Goal: Task Accomplishment & Management: Manage account settings

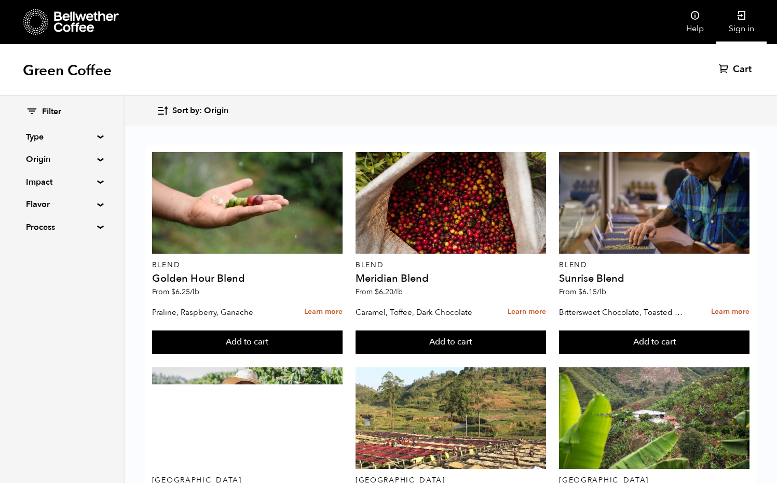
click at [739, 19] on icon at bounding box center [741, 15] width 10 height 10
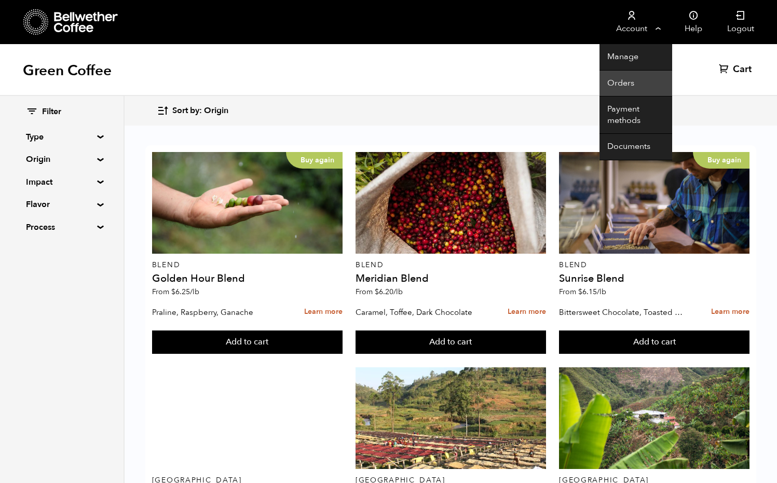
click at [613, 86] on link "Orders" at bounding box center [635, 84] width 73 height 26
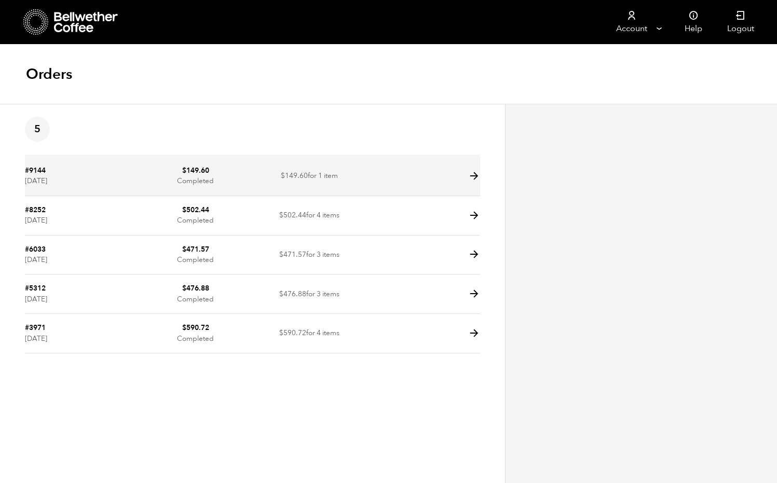
click at [196, 176] on td "$ 149.60 Completed" at bounding box center [196, 176] width 114 height 39
click at [475, 177] on icon at bounding box center [474, 176] width 12 height 12
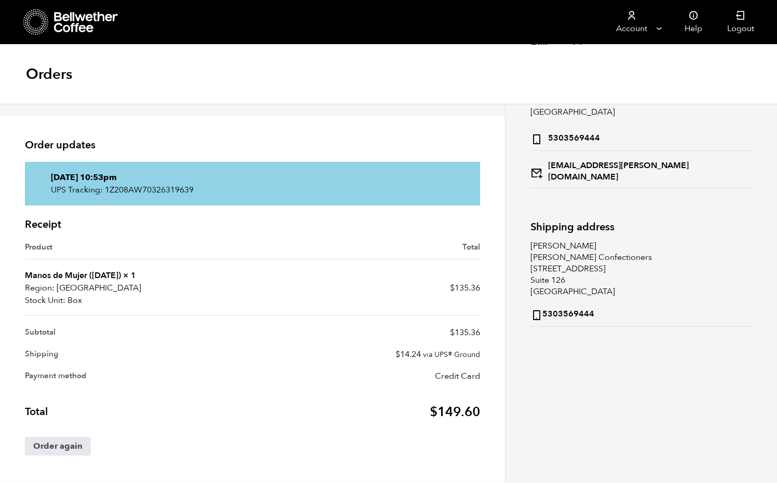
scroll to position [81, 0]
click at [67, 277] on strong "Manos de Mujer ([DATE])" at bounding box center [73, 275] width 96 height 11
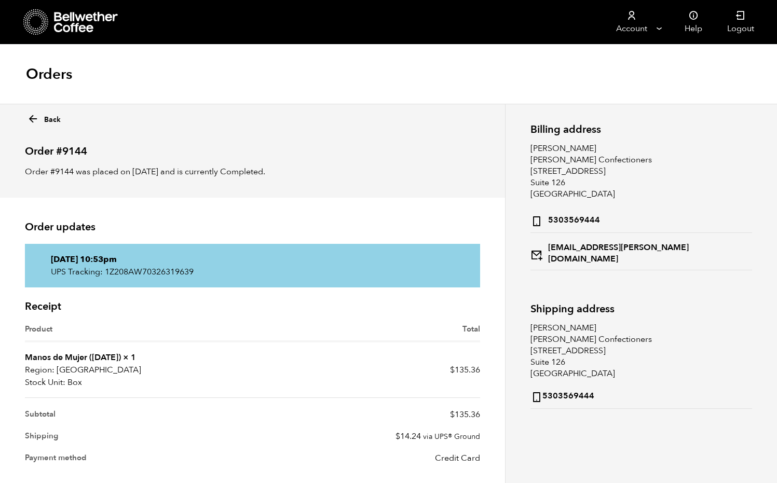
scroll to position [0, 0]
click at [53, 121] on link "Back" at bounding box center [44, 117] width 34 height 15
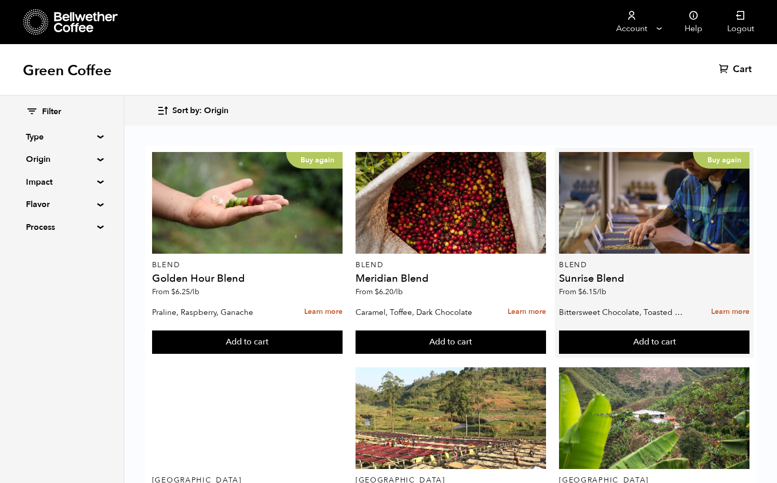
scroll to position [672, 0]
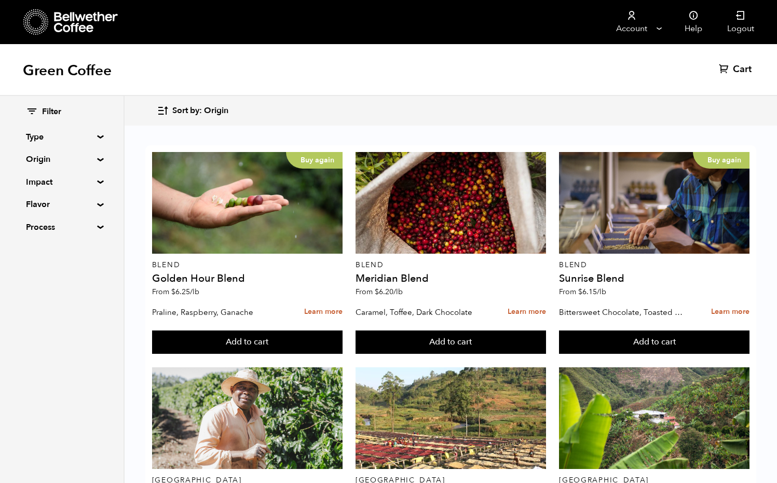
click at [44, 203] on summary "Flavor" at bounding box center [62, 204] width 72 height 12
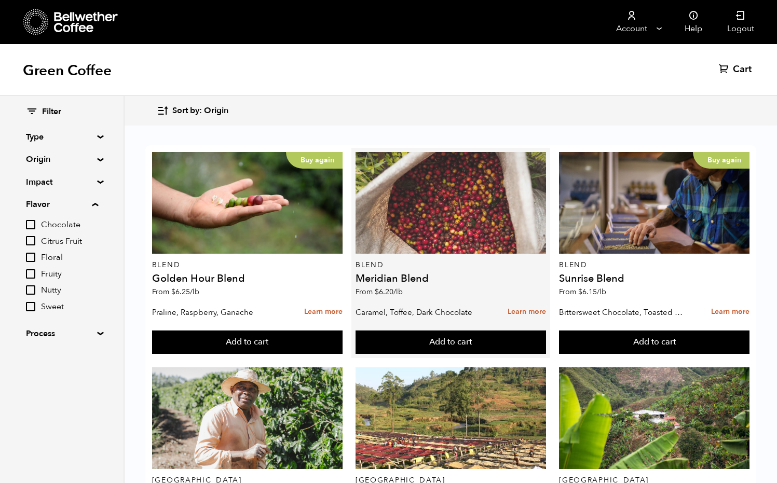
scroll to position [0, 0]
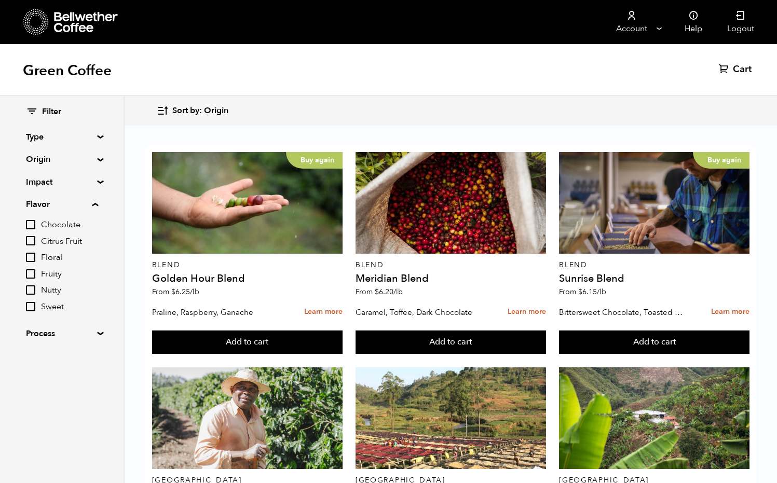
click at [98, 330] on summary "Process" at bounding box center [62, 333] width 72 height 12
click at [98, 182] on summary "Impact" at bounding box center [62, 182] width 72 height 12
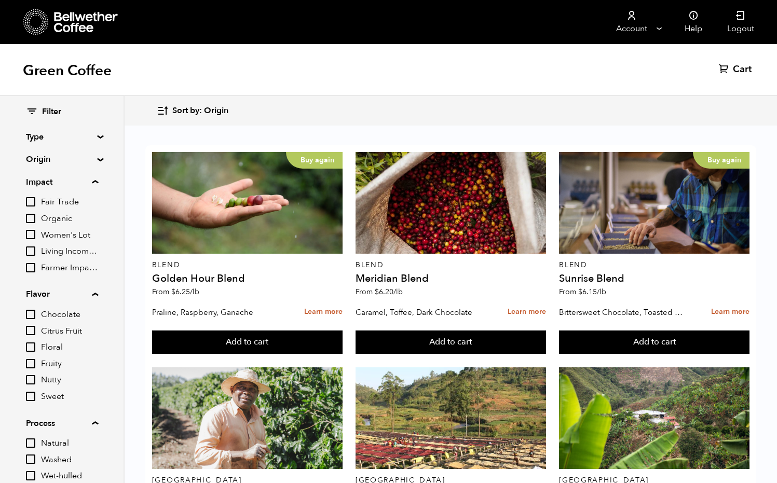
click at [98, 160] on summary "Origin" at bounding box center [62, 159] width 72 height 12
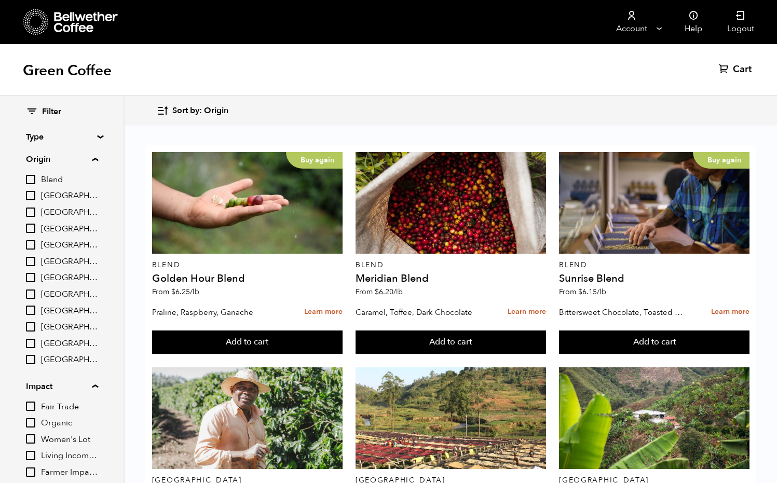
click at [98, 135] on summary "Type" at bounding box center [62, 137] width 72 height 12
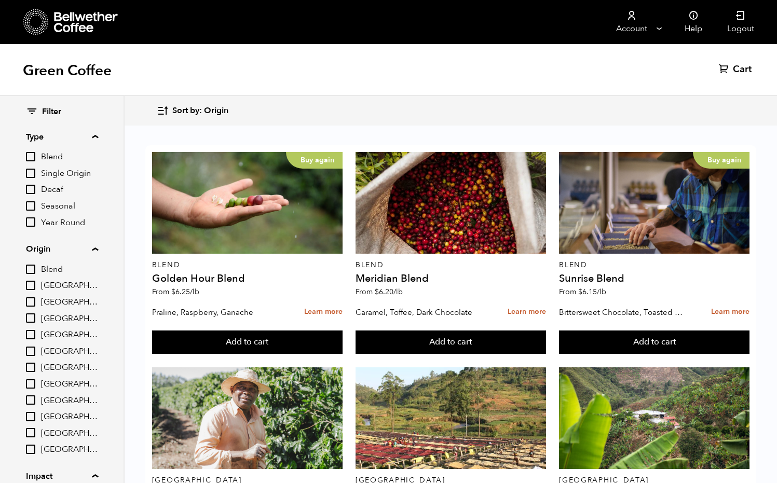
scroll to position [0, 0]
